Goal: Find specific page/section: Find specific page/section

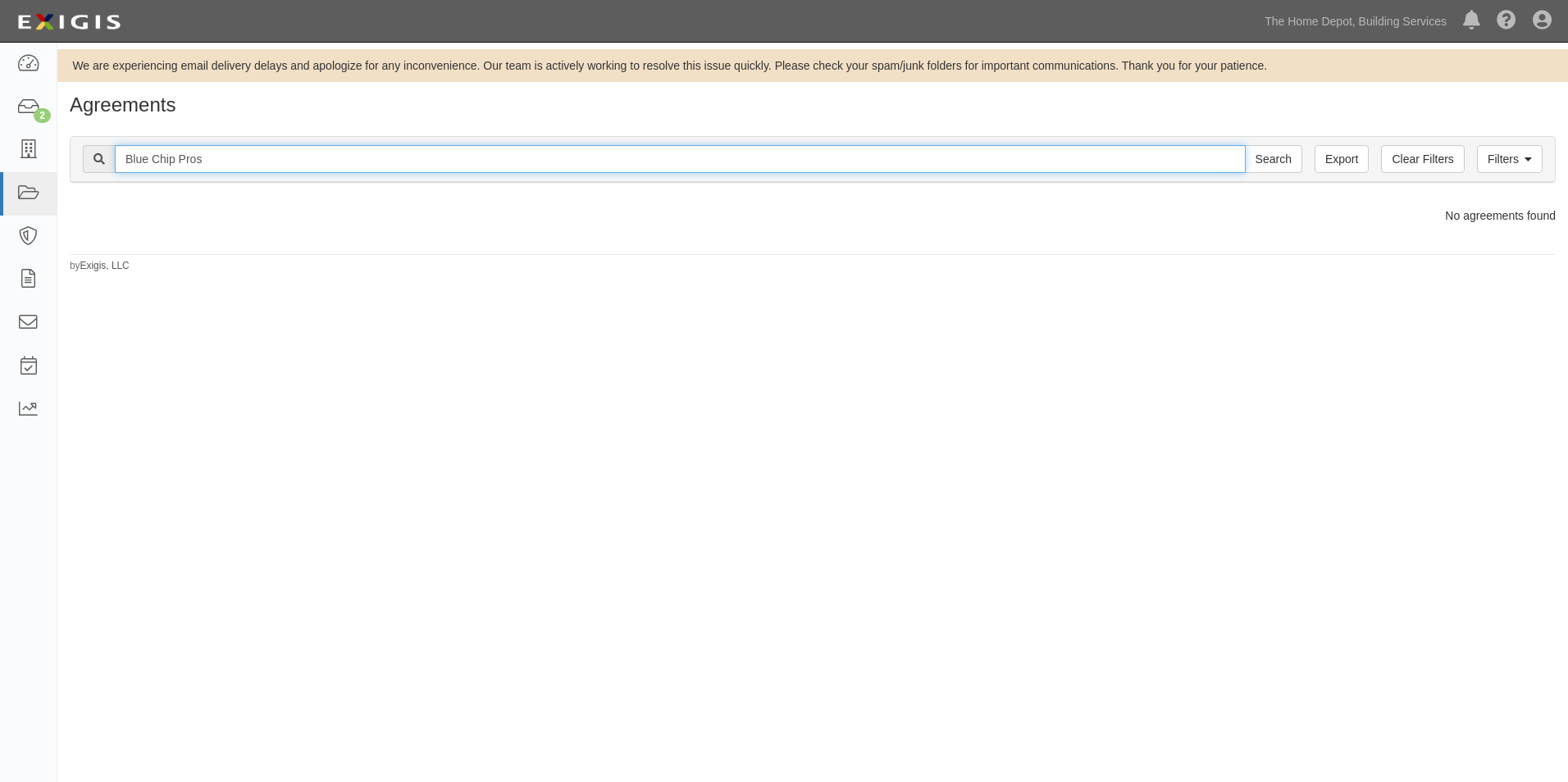
click at [730, 168] on input "Blue Chip Pros" at bounding box center [680, 159] width 1131 height 28
type input "horizon"
click at [1245, 145] on input "Search" at bounding box center [1274, 159] width 57 height 28
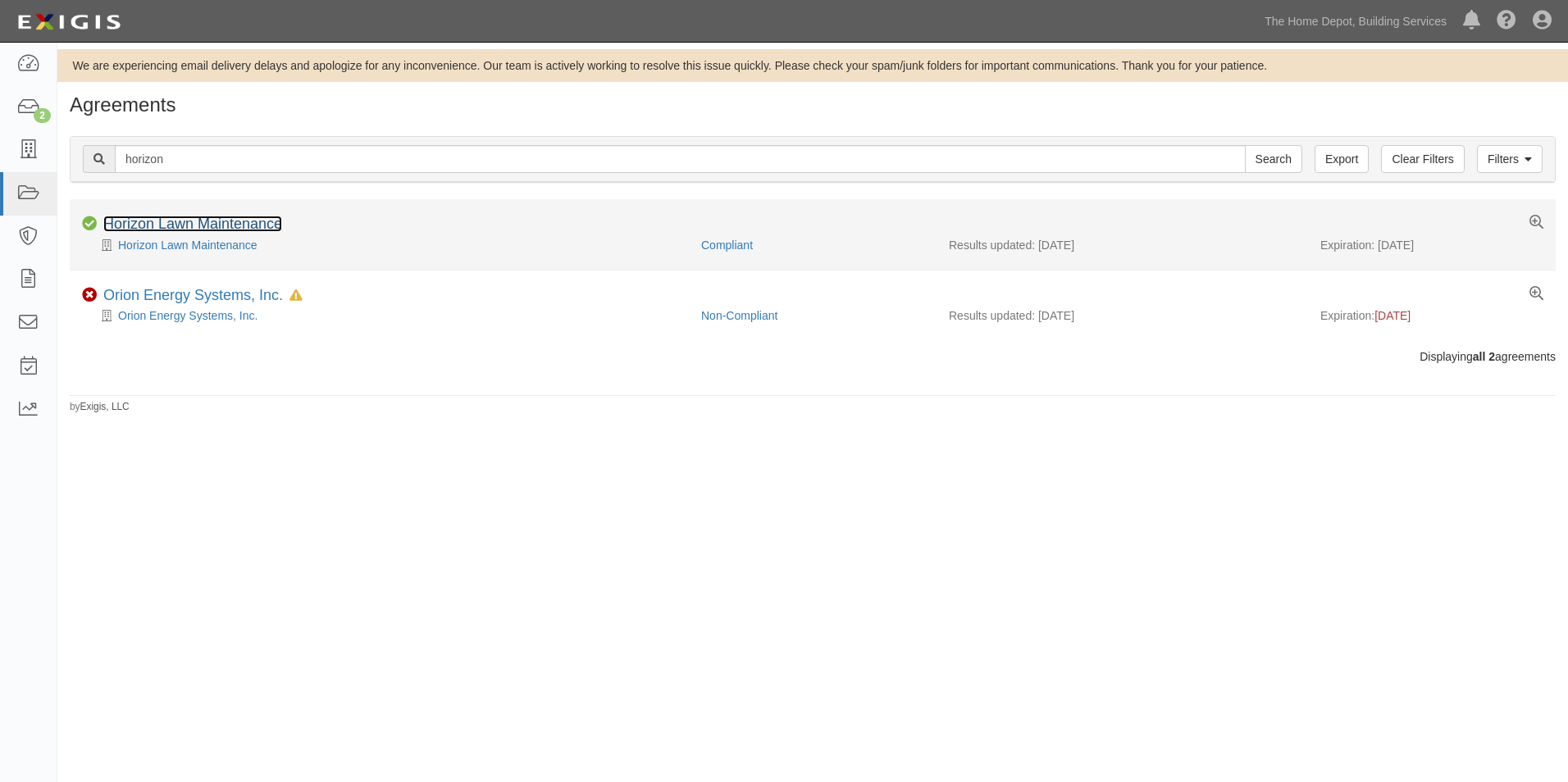
click at [274, 222] on link "Horizon Lawn Maintenance" at bounding box center [192, 224] width 178 height 17
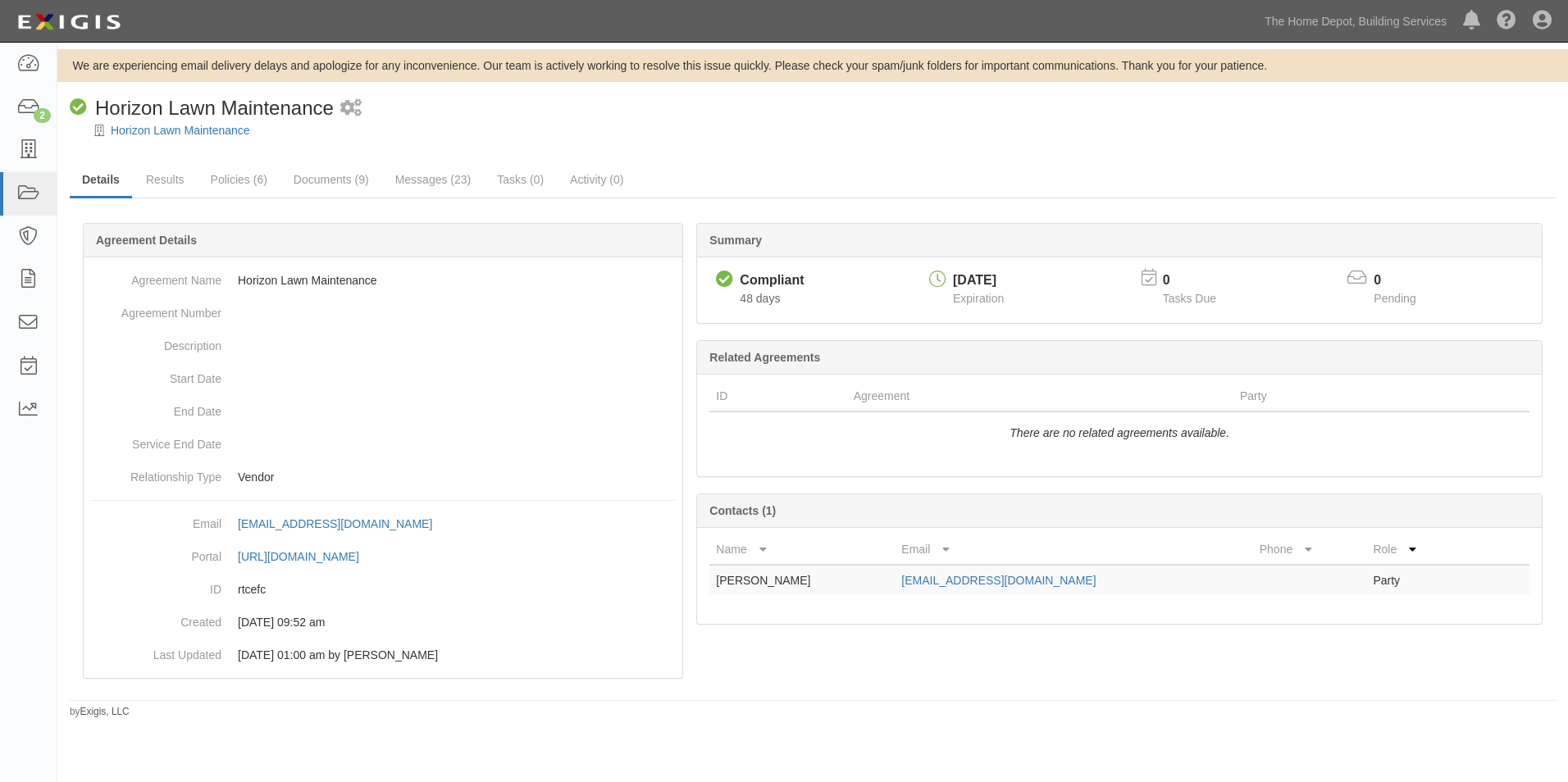
click at [1312, 130] on div "Horizon Lawn Maintenance" at bounding box center [825, 130] width 1486 height 17
click at [257, 180] on link "Policies (6)" at bounding box center [239, 181] width 81 height 35
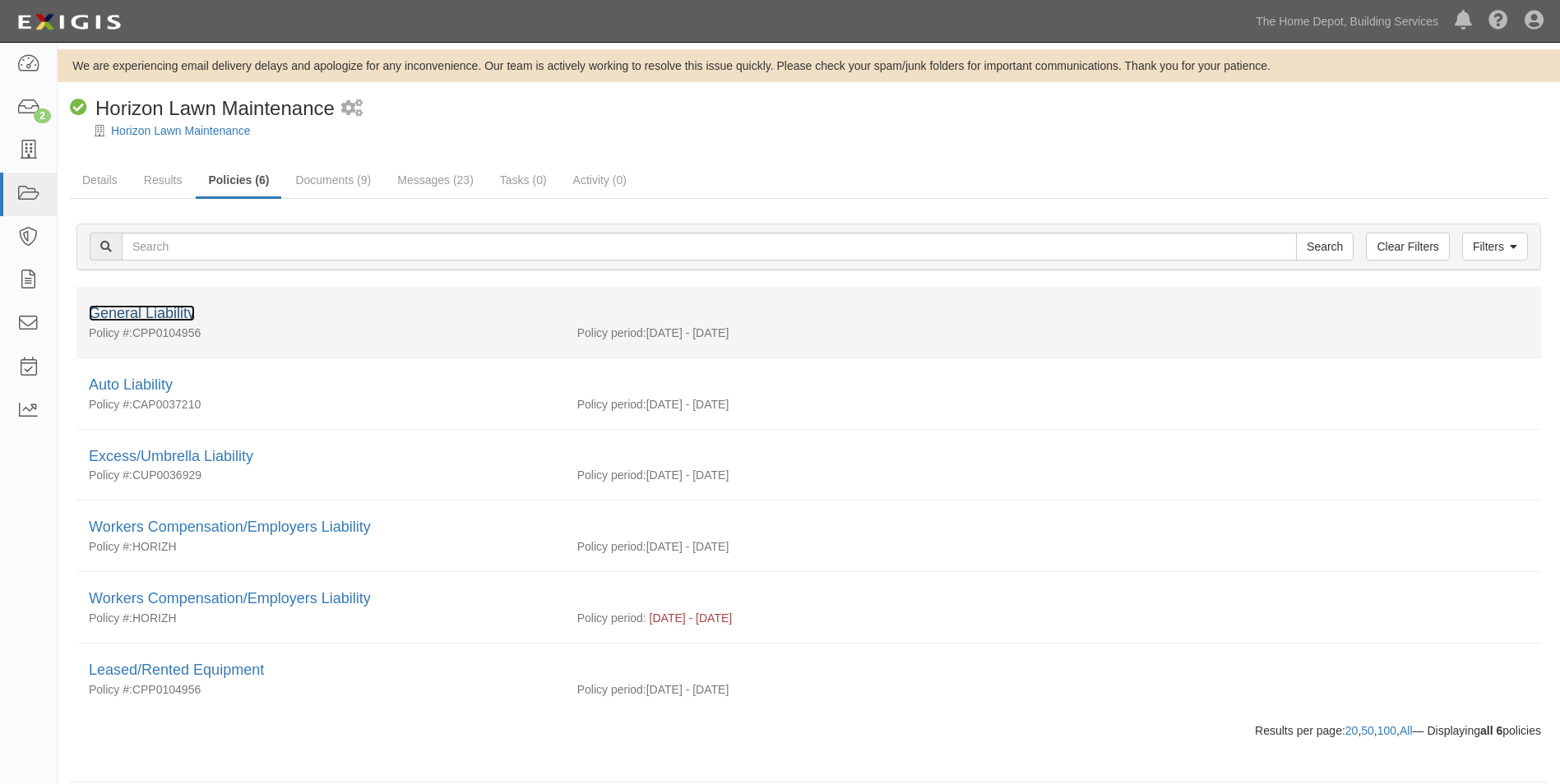
click at [178, 312] on link "General Liability" at bounding box center [142, 313] width 106 height 17
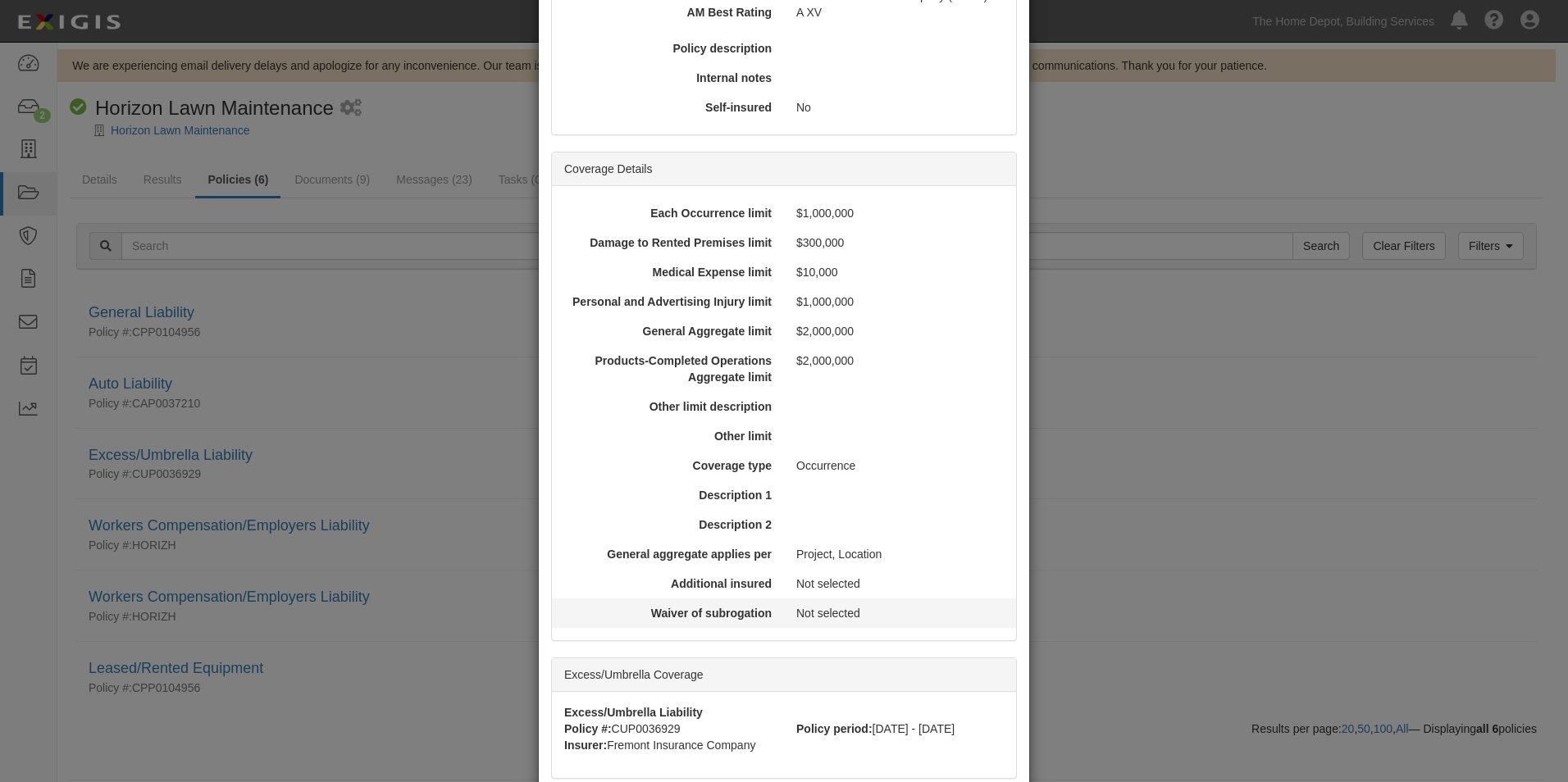
scroll to position [492, 0]
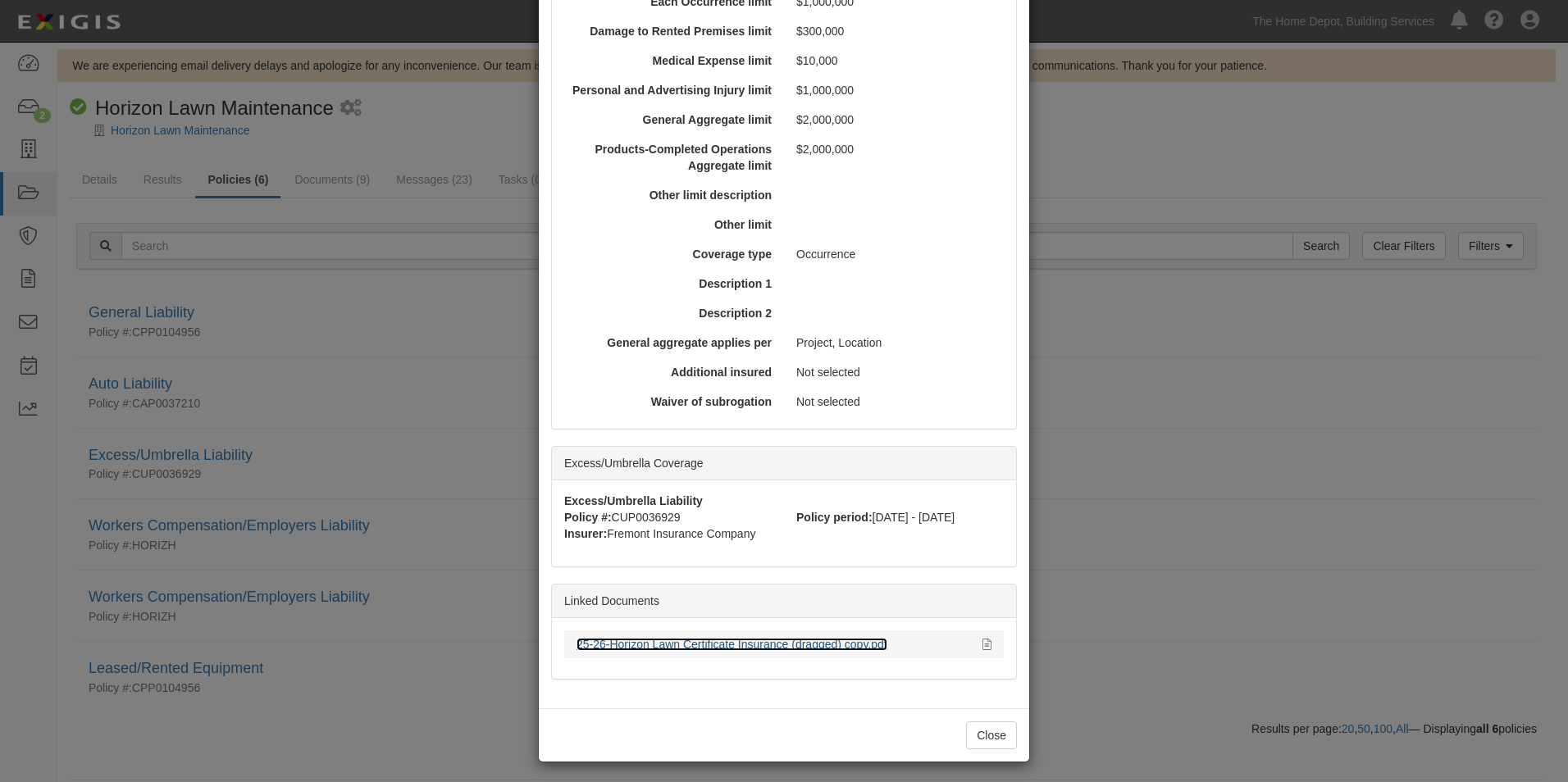
click at [681, 642] on link "25-26-Horizon Lawn Certificate Insurance (dragged) copy.pdf" at bounding box center [732, 644] width 311 height 13
